Goal: Find specific fact: Find specific page/section

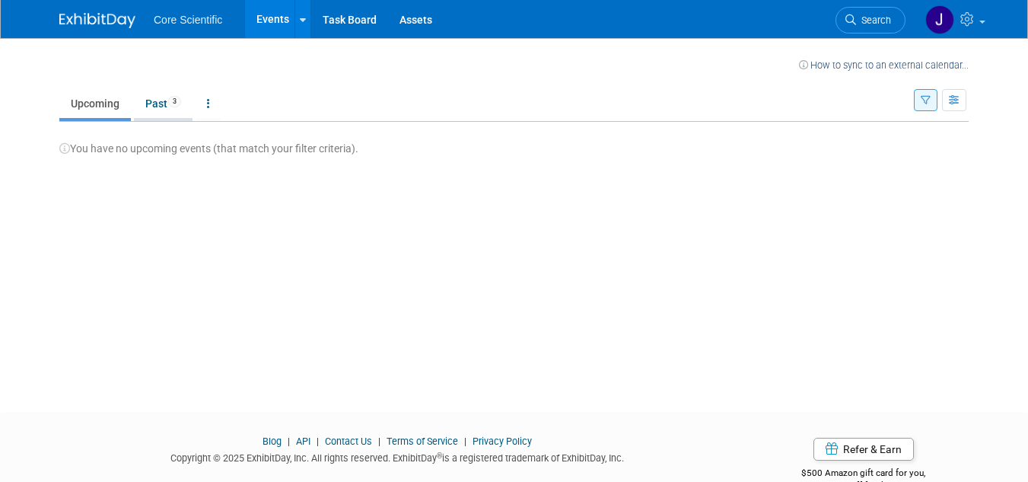
click at [151, 95] on link "Past 3" at bounding box center [163, 103] width 59 height 29
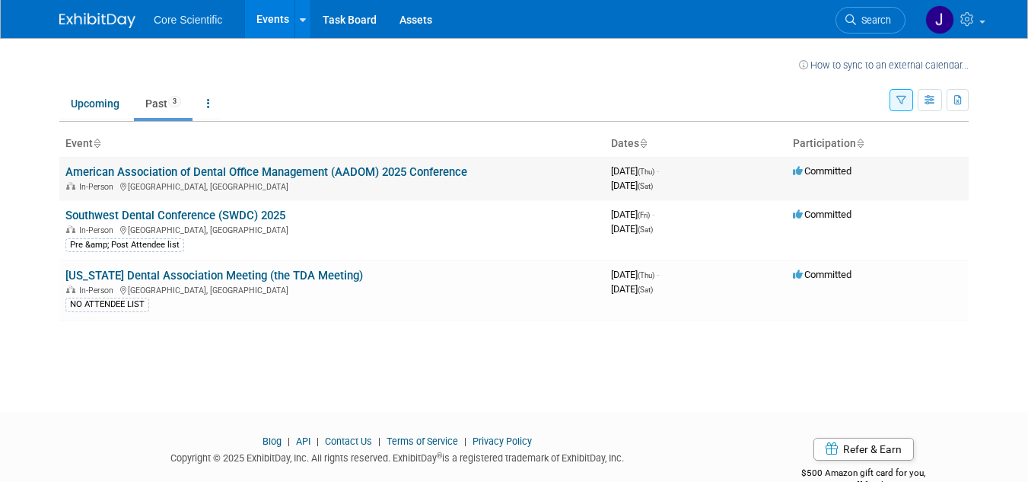
click at [261, 173] on link "American Association of Dental Office Management (AADOM) 2025 Conference" at bounding box center [266, 172] width 402 height 14
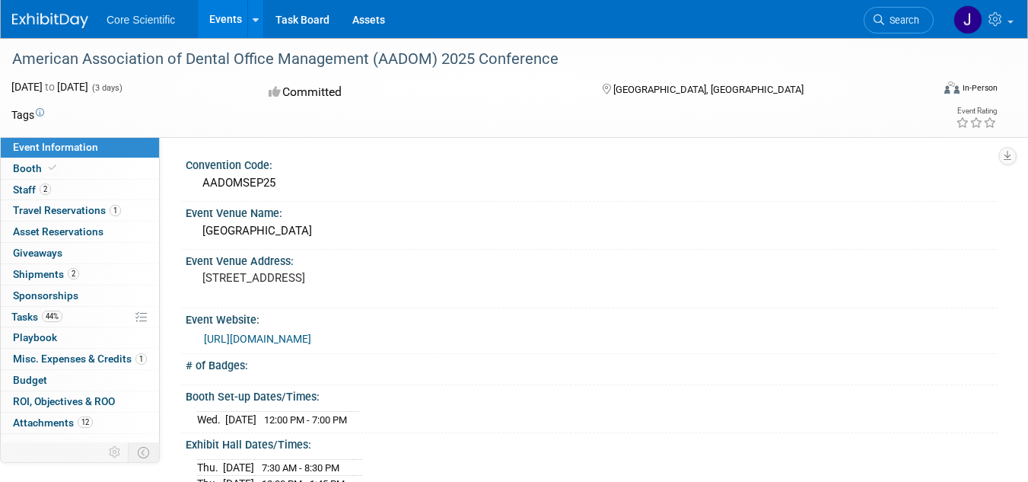
drag, startPoint x: 278, startPoint y: 183, endPoint x: 201, endPoint y: 184, distance: 77.6
click at [201, 184] on div "AADOMSEP25" at bounding box center [591, 183] width 789 height 24
copy div "AADOMSEP25"
